Goal: Task Accomplishment & Management: Manage account settings

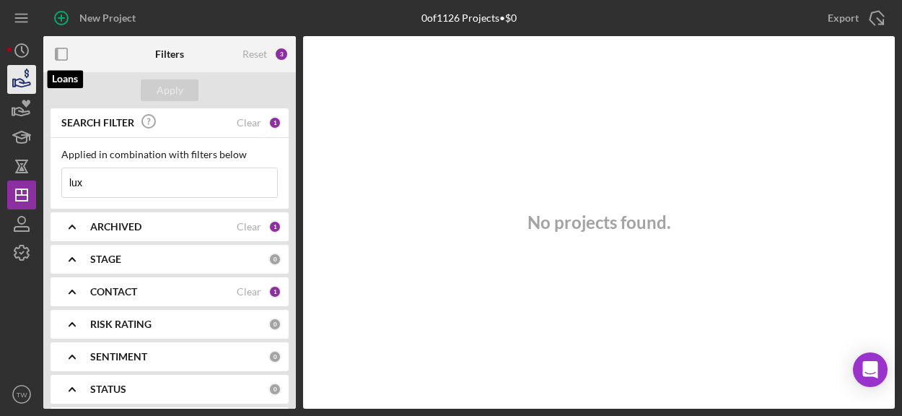
click at [18, 76] on icon "button" at bounding box center [22, 79] width 36 height 36
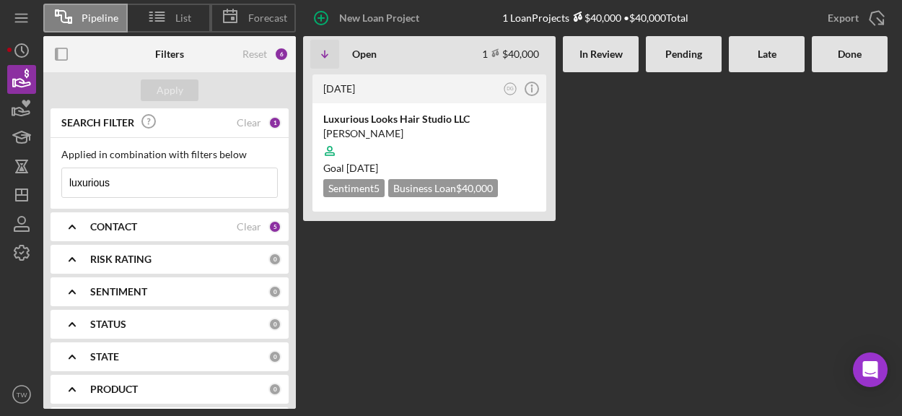
drag, startPoint x: 152, startPoint y: 186, endPoint x: -66, endPoint y: 185, distance: 218.7
click at [0, 185] on html "Pipeline List Forecast New Loan Project 1 Loan Projects $40,000 • $40,000 Total…" at bounding box center [451, 208] width 902 height 416
type input "knights"
click at [439, 135] on div "[PERSON_NAME]" at bounding box center [429, 133] width 212 height 14
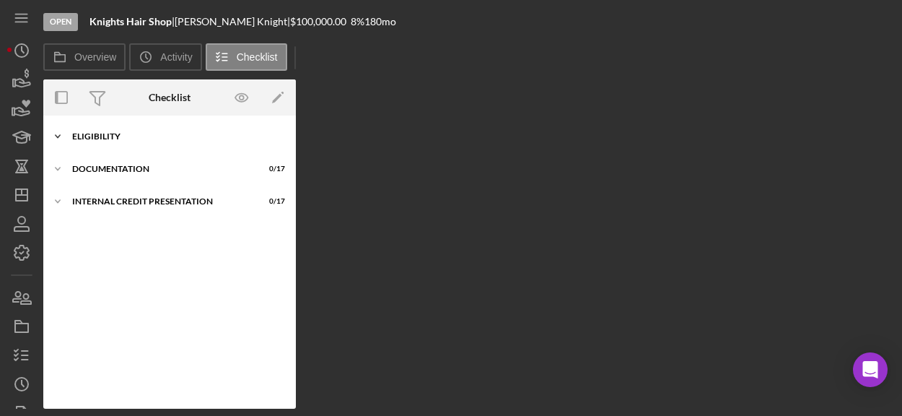
click at [175, 131] on div "Icon/Expander Eligibility 1 / 20" at bounding box center [169, 136] width 253 height 29
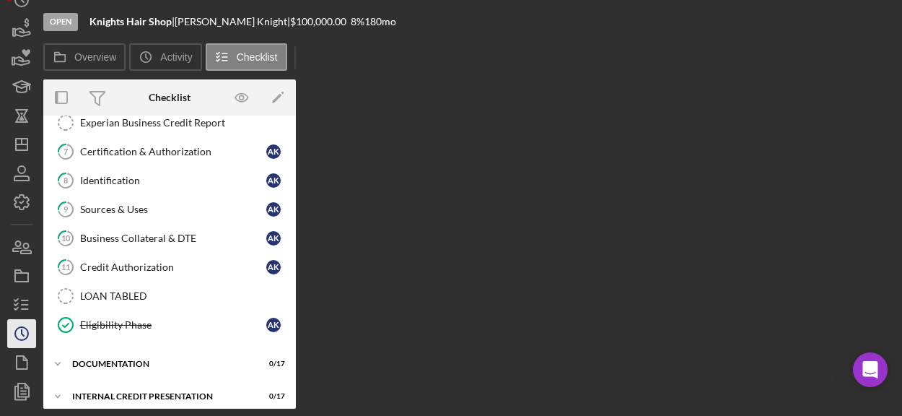
scroll to position [77, 0]
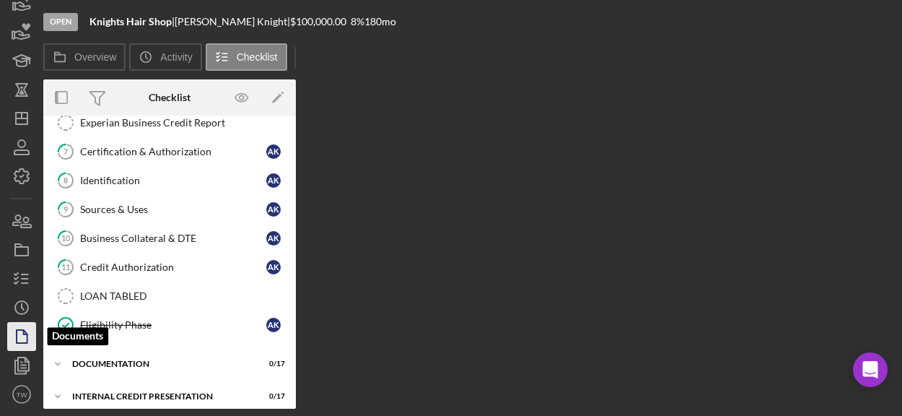
click at [22, 339] on icon "button" at bounding box center [22, 336] width 36 height 36
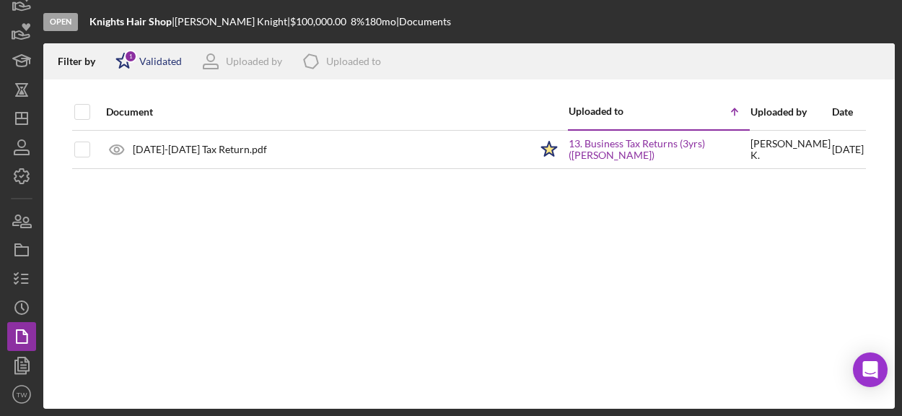
click at [124, 58] on div "1" at bounding box center [130, 56] width 13 height 13
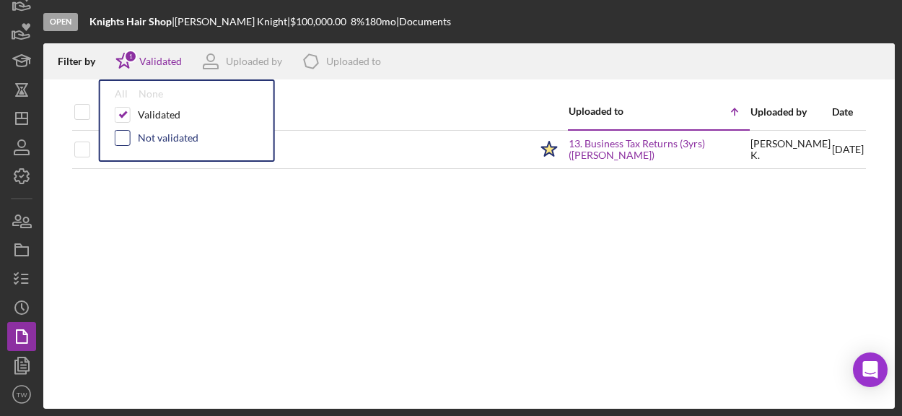
click at [121, 136] on input "checkbox" at bounding box center [122, 138] width 14 height 14
checkbox input "true"
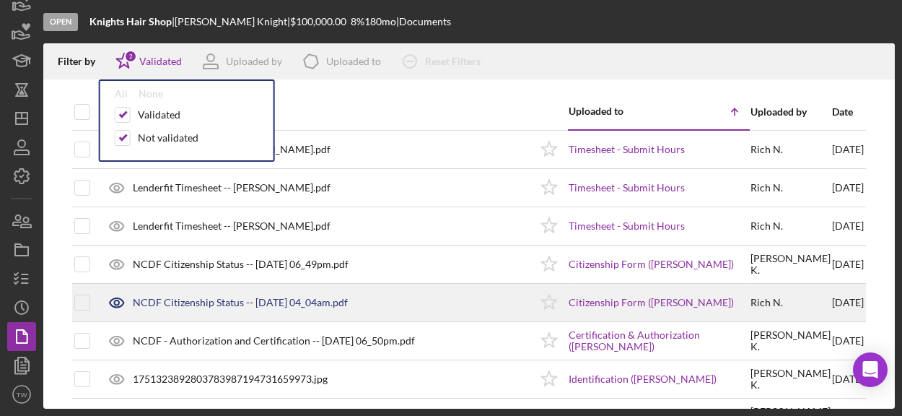
scroll to position [72, 0]
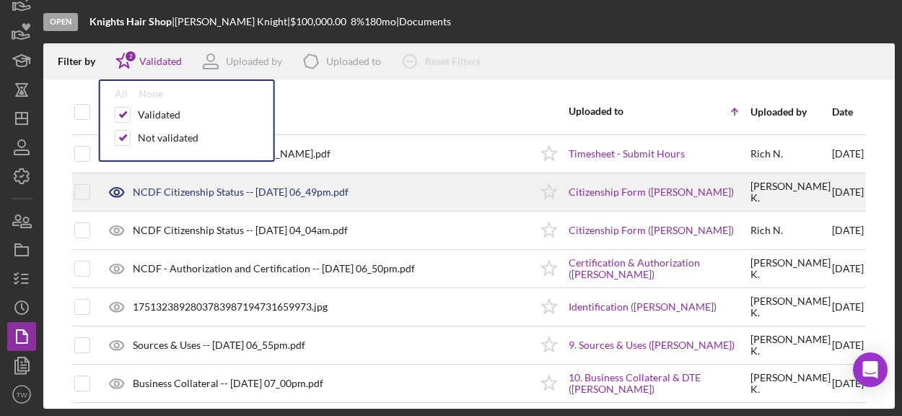
click at [212, 194] on div "NCDF Citizenship Status -- [DATE] 06_49pm.pdf" at bounding box center [241, 192] width 216 height 12
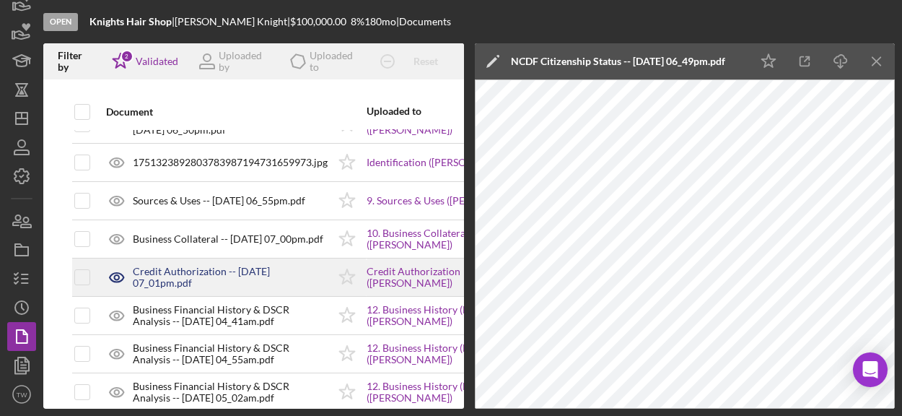
scroll to position [280, 0]
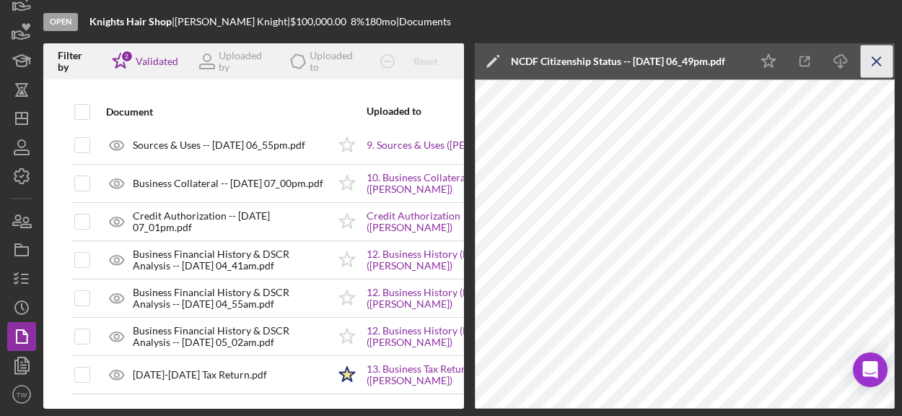
click at [879, 60] on icon "Icon/Menu Close" at bounding box center [877, 61] width 32 height 32
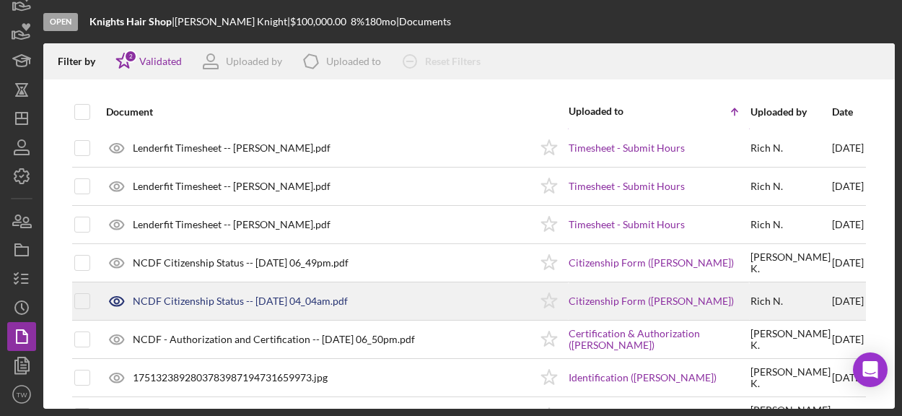
scroll to position [0, 0]
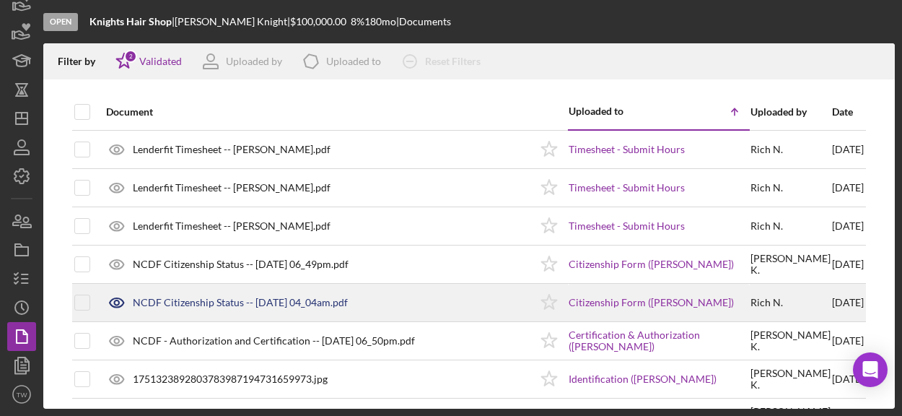
click at [250, 301] on div "NCDF Citizenship Status -- [DATE] 04_04am.pdf" at bounding box center [240, 303] width 215 height 12
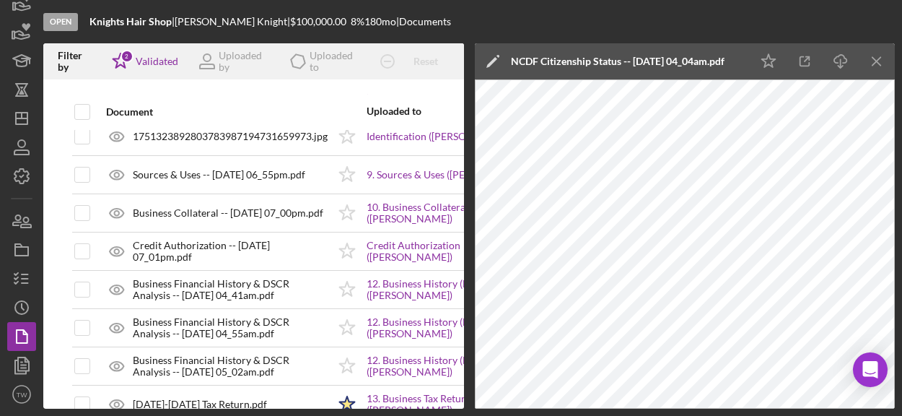
scroll to position [280, 0]
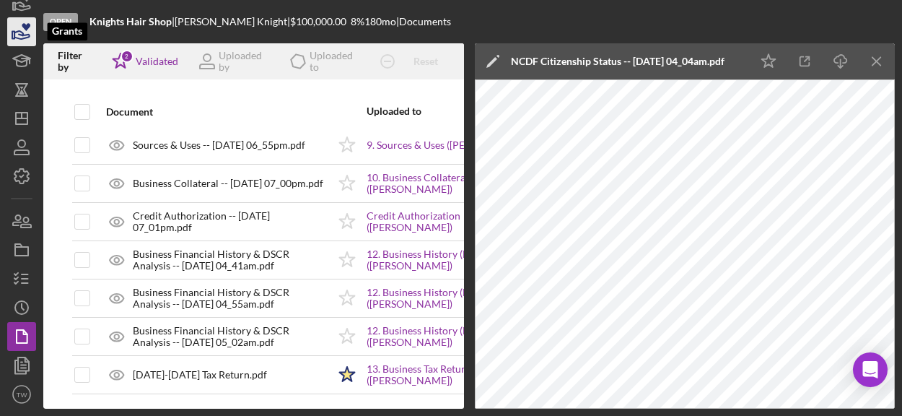
click at [12, 30] on icon "button" at bounding box center [22, 32] width 36 height 36
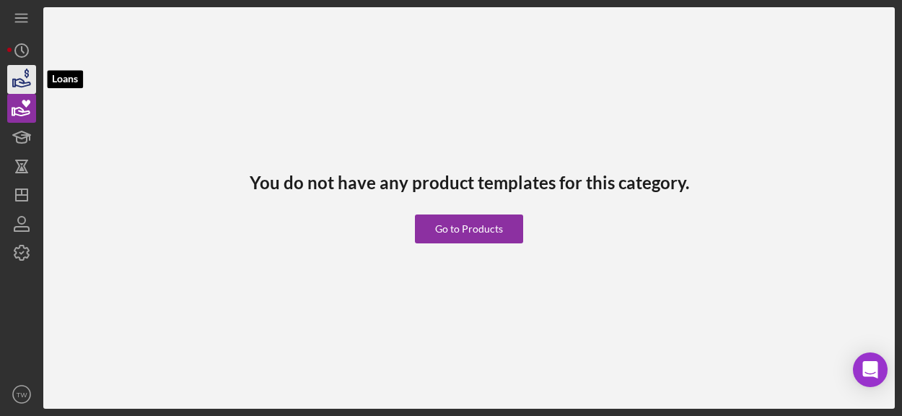
click at [19, 79] on icon "button" at bounding box center [22, 83] width 15 height 8
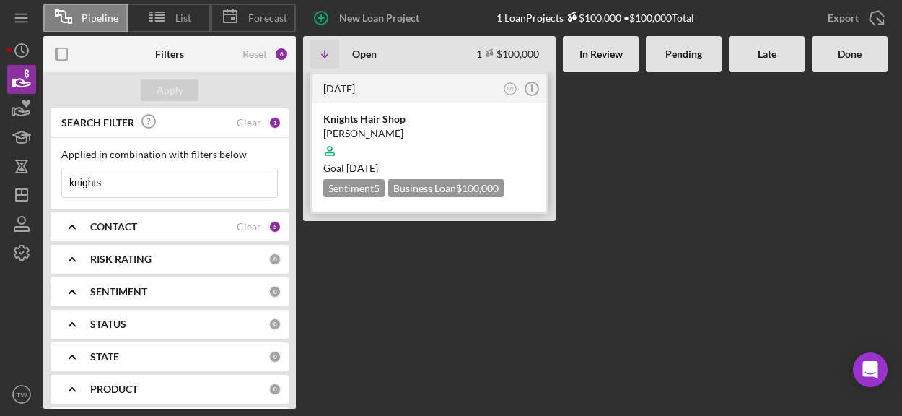
click at [417, 142] on div at bounding box center [429, 150] width 212 height 27
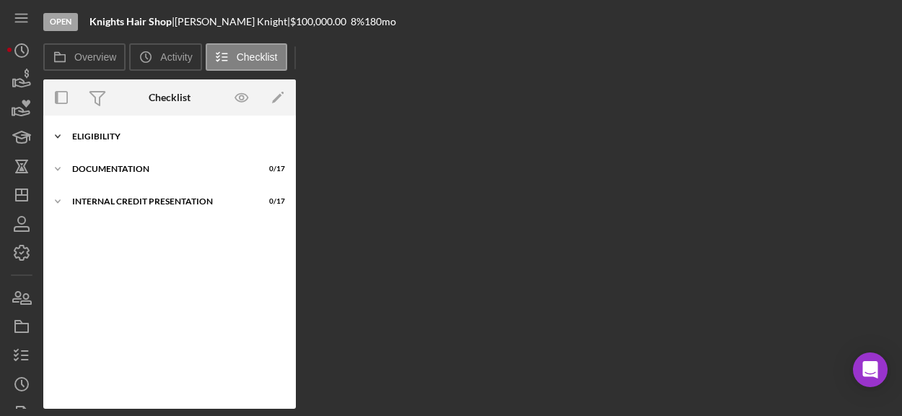
click at [143, 135] on div "Eligibility" at bounding box center [175, 136] width 206 height 9
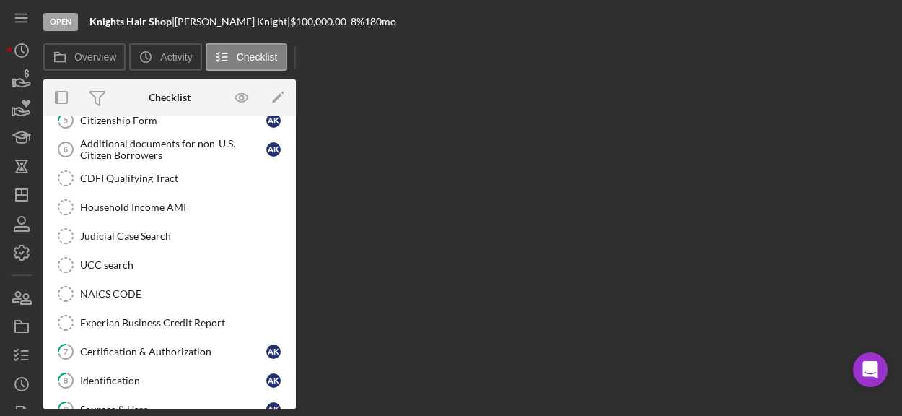
scroll to position [390, 0]
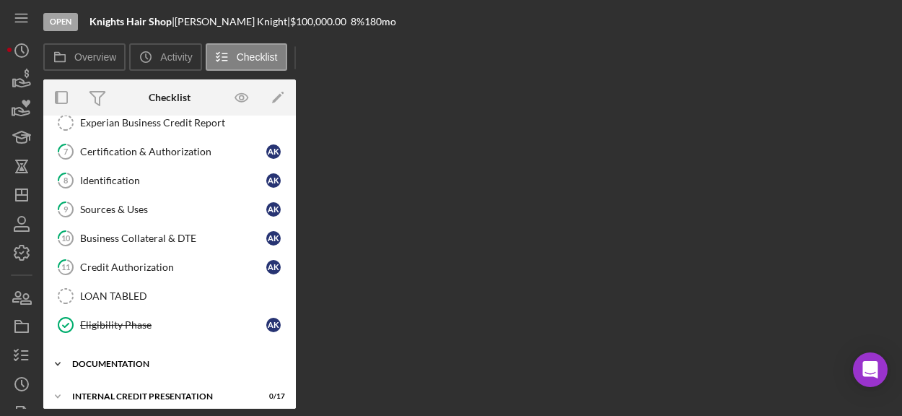
click at [136, 359] on div "documentation" at bounding box center [175, 363] width 206 height 9
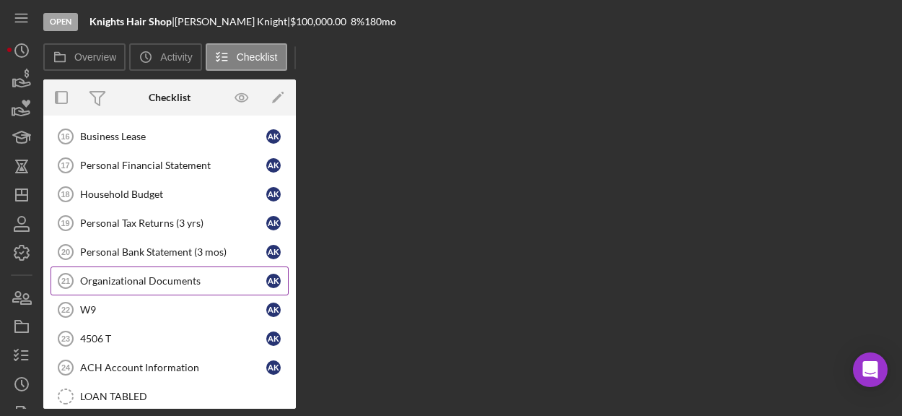
scroll to position [881, 0]
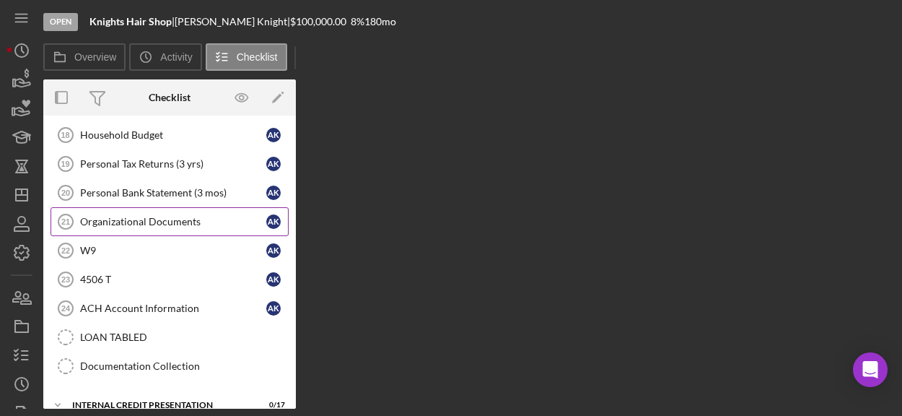
click at [161, 216] on div "Organizational Documents" at bounding box center [173, 222] width 186 height 12
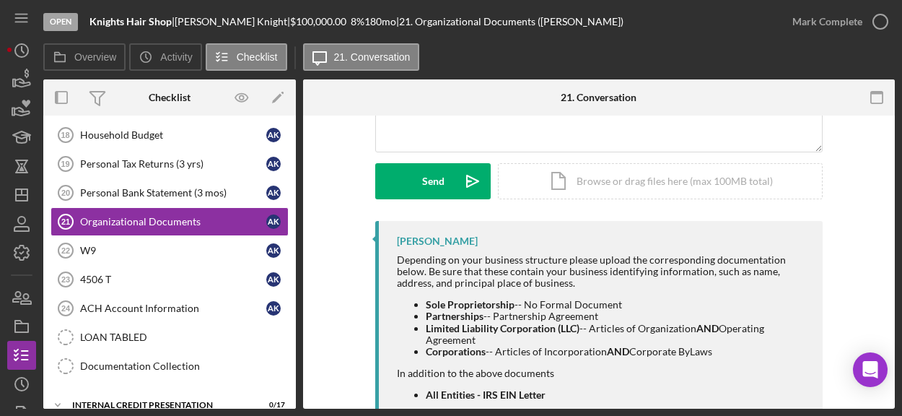
scroll to position [226, 0]
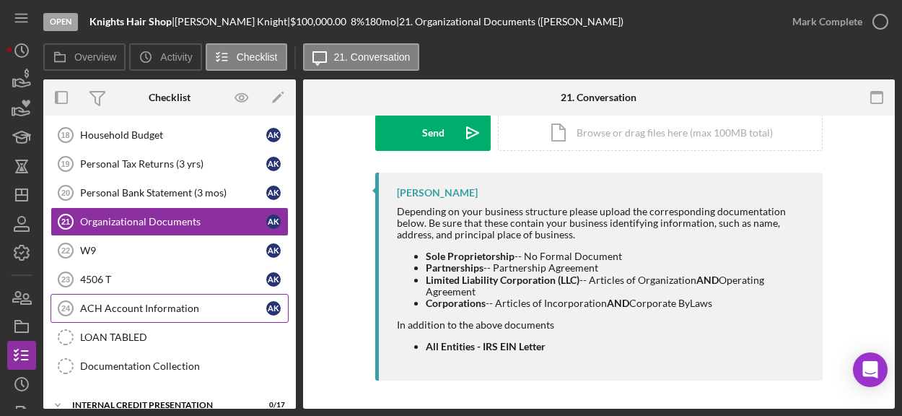
click at [192, 302] on div "ACH Account Information" at bounding box center [173, 308] width 186 height 12
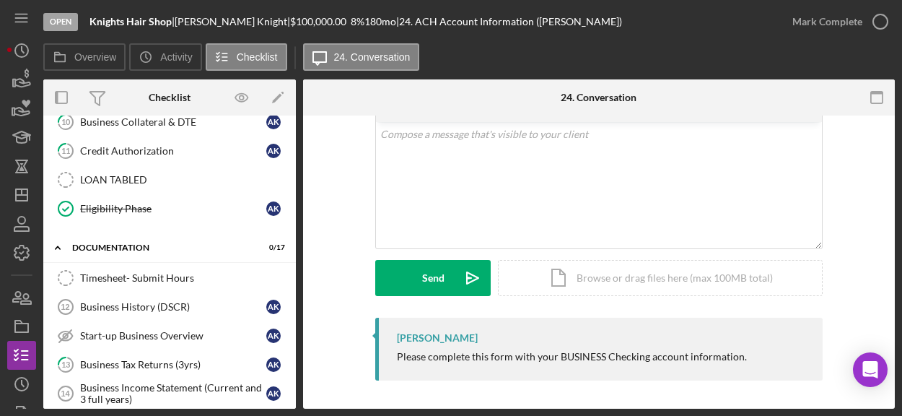
scroll to position [448, 0]
